Goal: Transaction & Acquisition: Subscribe to service/newsletter

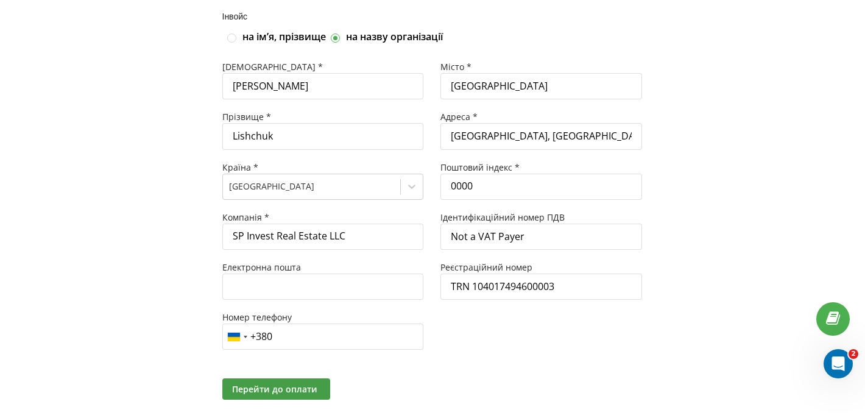
scroll to position [133, 1]
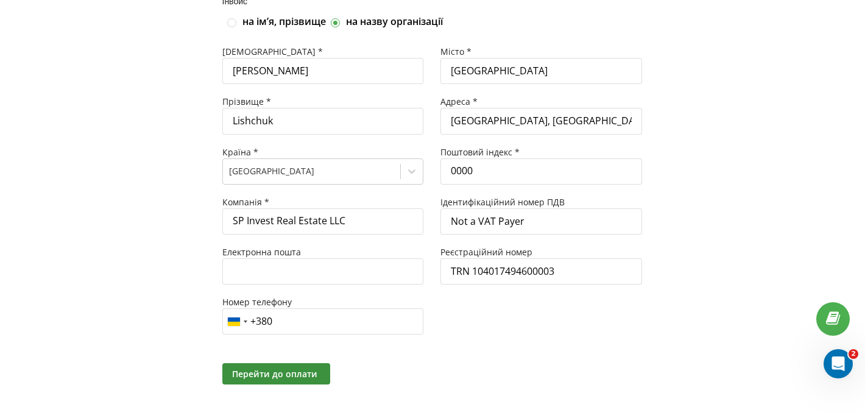
click at [275, 379] on span "Перейти до оплати" at bounding box center [274, 374] width 85 height 12
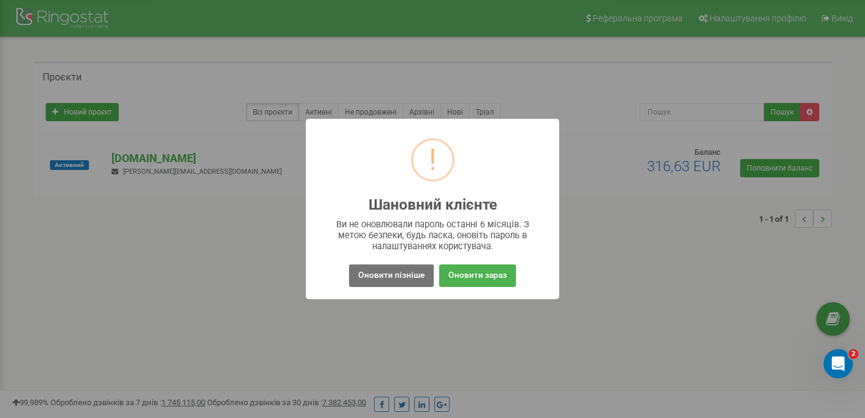
click at [559, 131] on div "! Шановний клієнте × Ви не оновлювали пароль останні 6 місяців. З метою безпеки…" at bounding box center [432, 209] width 865 height 418
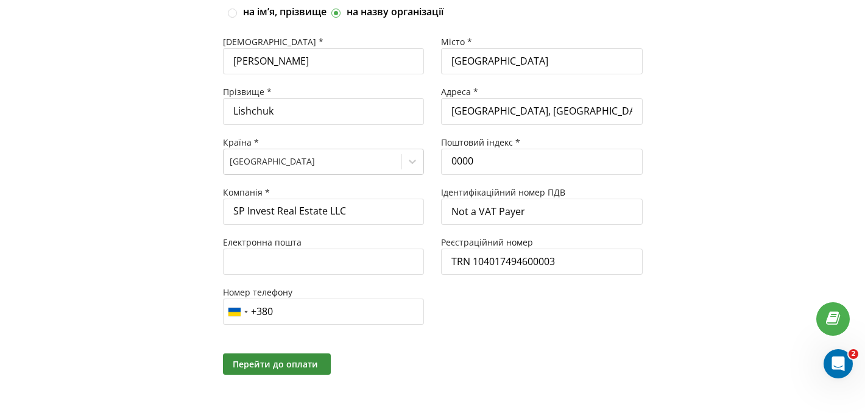
scroll to position [145, 0]
click at [302, 362] on span "Перейти до оплати" at bounding box center [275, 364] width 85 height 12
click at [276, 370] on span "Перейти до оплати" at bounding box center [275, 364] width 85 height 12
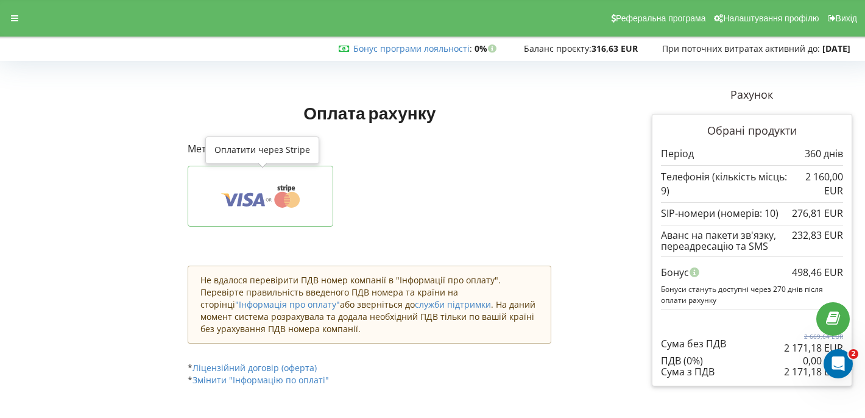
click at [298, 184] on icon at bounding box center [260, 195] width 108 height 23
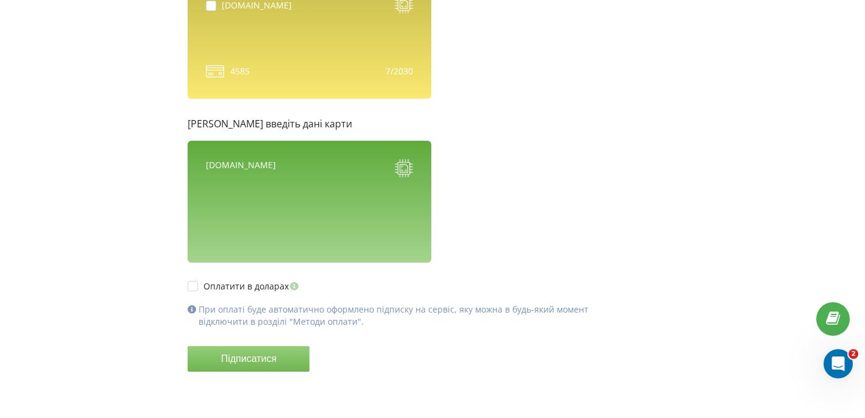
scroll to position [1122, 0]
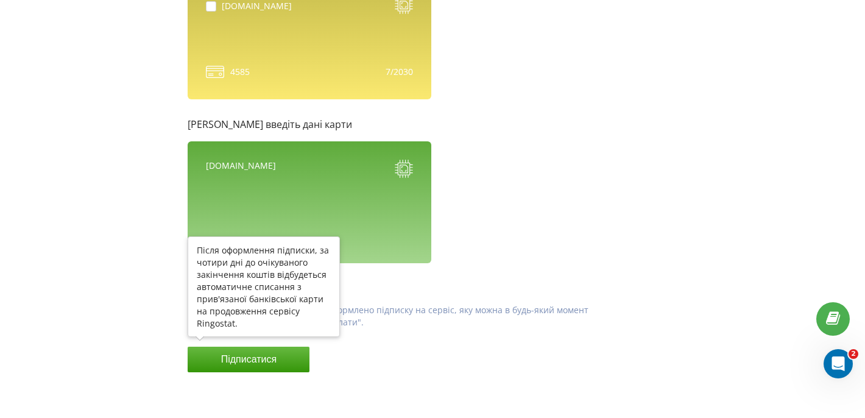
click at [283, 349] on button "Підписатися" at bounding box center [249, 359] width 122 height 26
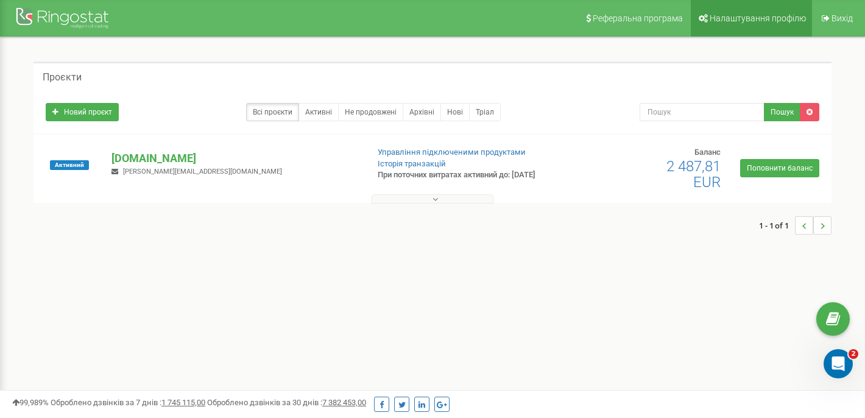
click at [716, 21] on span "Налаштування профілю" at bounding box center [757, 18] width 96 height 10
click at [724, 12] on link "Налаштування профілю" at bounding box center [750, 18] width 121 height 37
click at [128, 164] on p "spidubai.ae" at bounding box center [233, 158] width 245 height 16
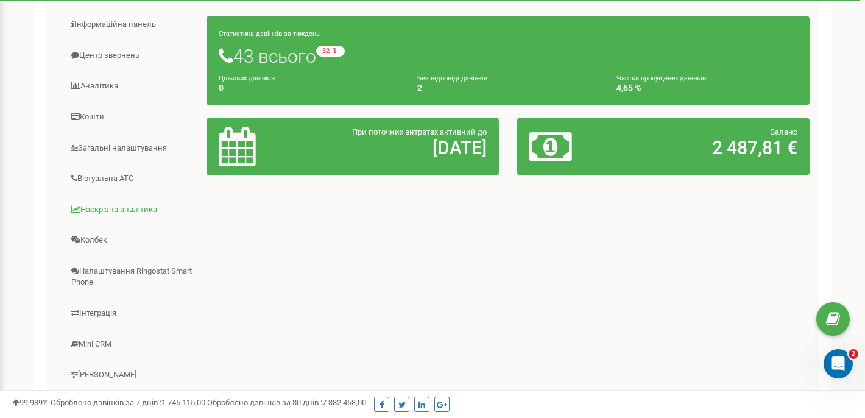
scroll to position [206, 0]
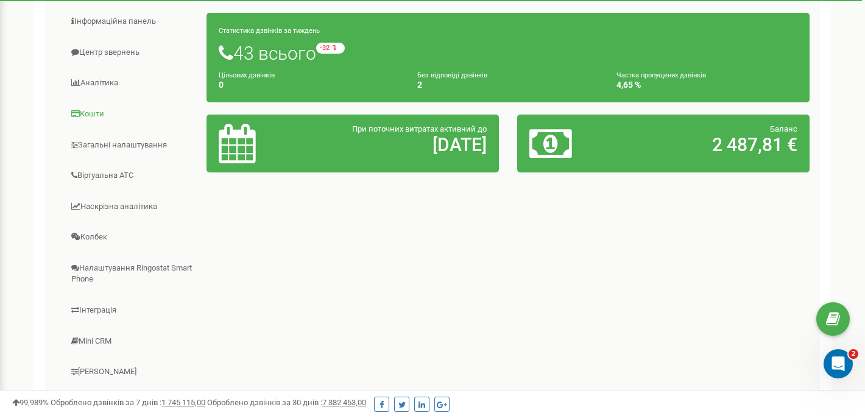
click at [99, 116] on link "Кошти" at bounding box center [131, 114] width 152 height 30
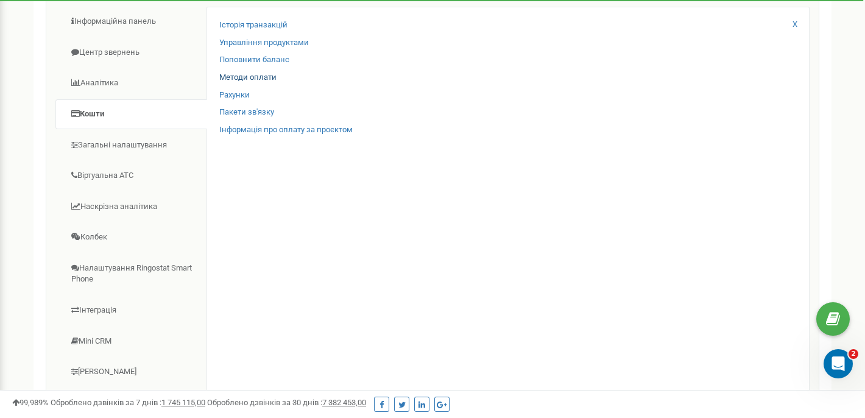
click at [268, 76] on link "Методи оплати" at bounding box center [247, 78] width 57 height 12
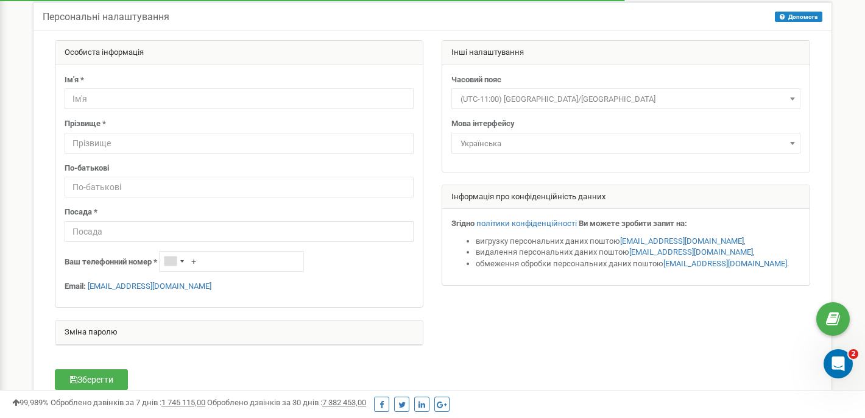
scroll to position [41, 0]
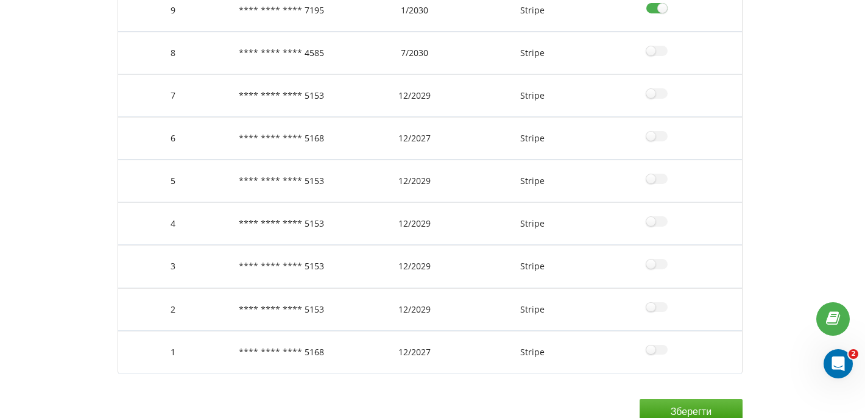
scroll to position [299, 2]
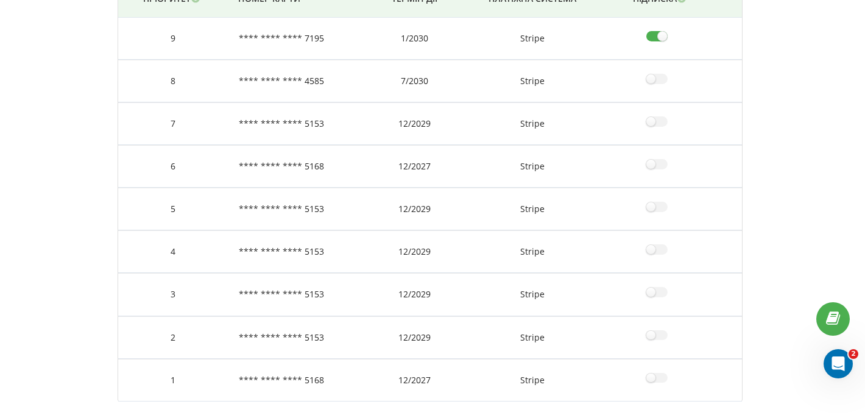
scroll to position [283, 2]
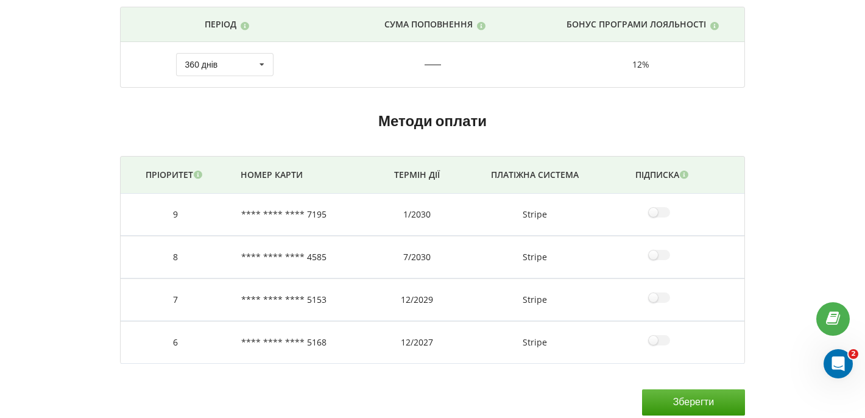
scroll to position [95, 0]
